Goal: Information Seeking & Learning: Understand process/instructions

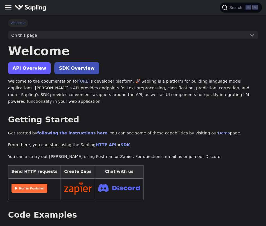
click at [32, 70] on link "API Overview" at bounding box center [29, 68] width 43 height 12
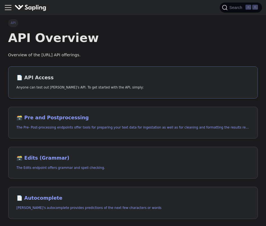
click at [33, 78] on h2 "📄️ API Access" at bounding box center [133, 78] width 233 height 6
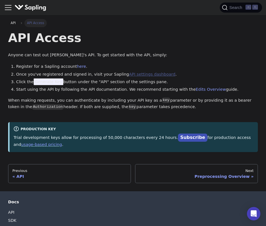
click at [146, 73] on link "API settings dashboard" at bounding box center [152, 74] width 46 height 4
